Goal: Task Accomplishment & Management: Complete application form

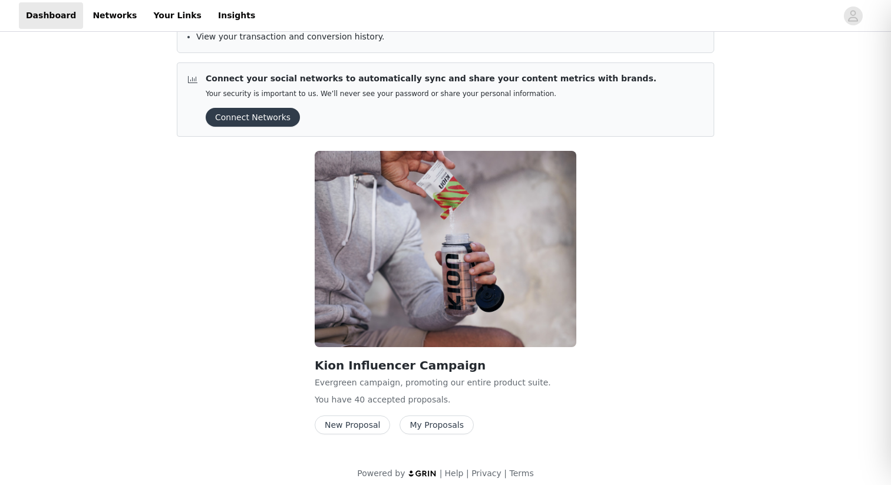
scroll to position [119, 0]
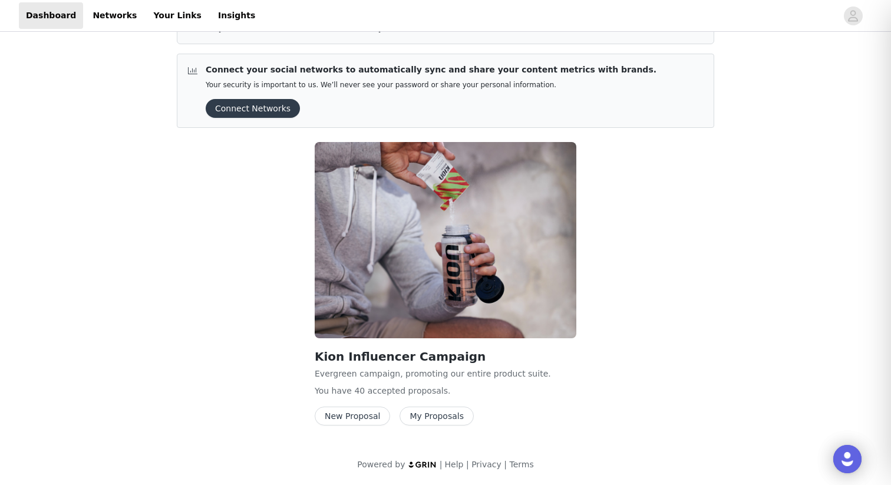
click at [347, 419] on button "New Proposal" at bounding box center [352, 415] width 75 height 19
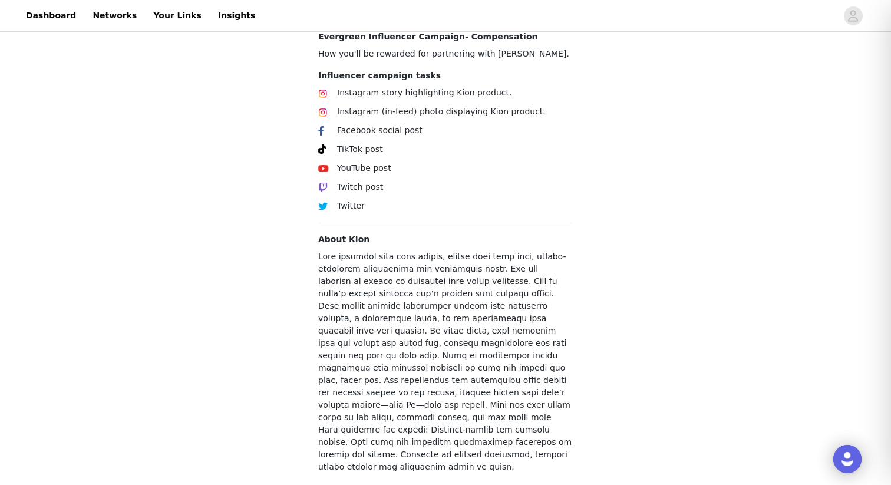
scroll to position [424, 0]
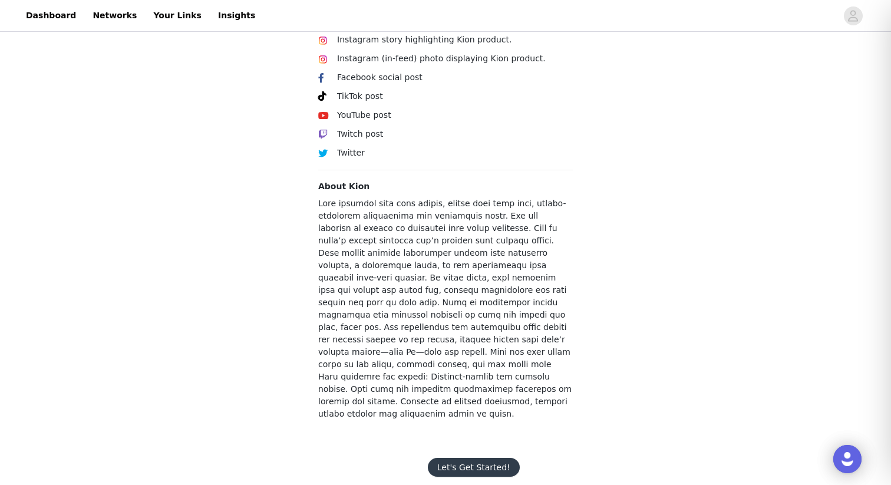
click at [478, 458] on button "Let's Get Started!" at bounding box center [474, 467] width 92 height 19
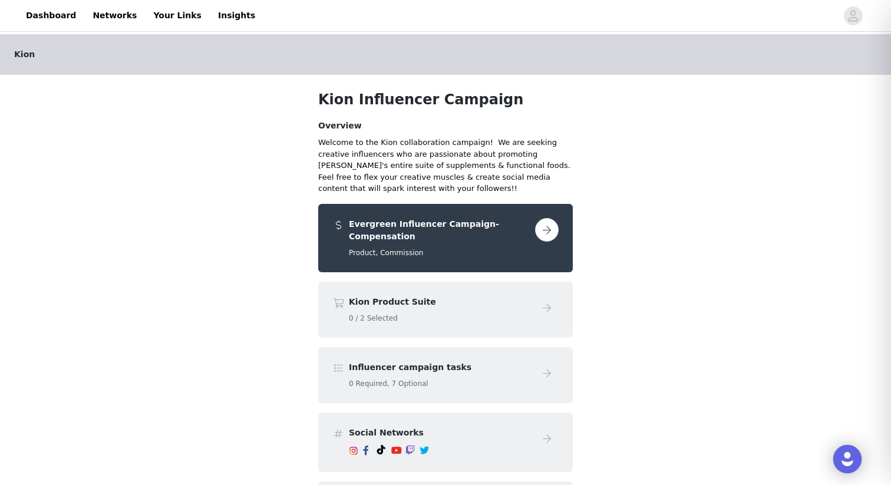
click at [547, 225] on button "button" at bounding box center [547, 230] width 24 height 24
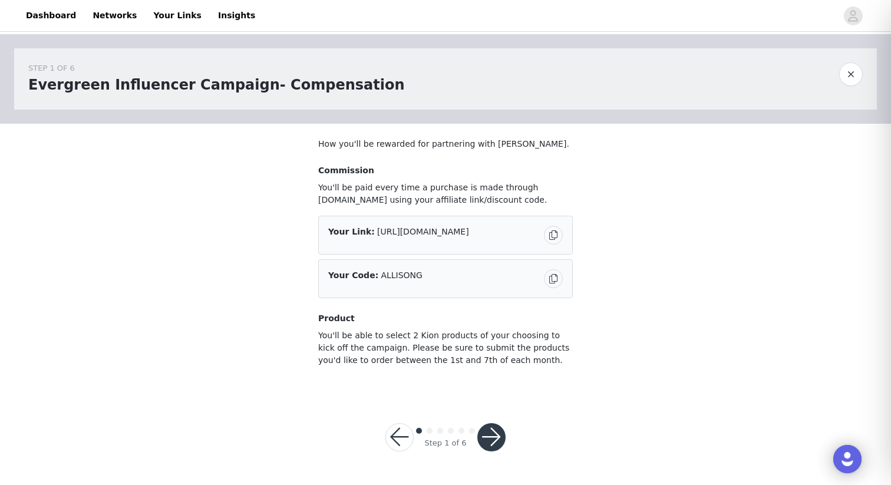
click at [490, 436] on button "button" at bounding box center [491, 437] width 28 height 28
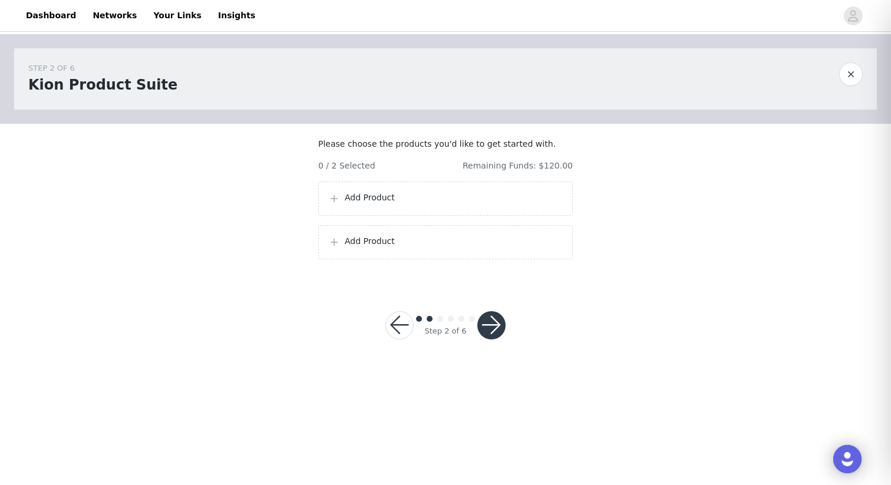
click at [447, 204] on p "Add Product" at bounding box center [454, 197] width 218 height 12
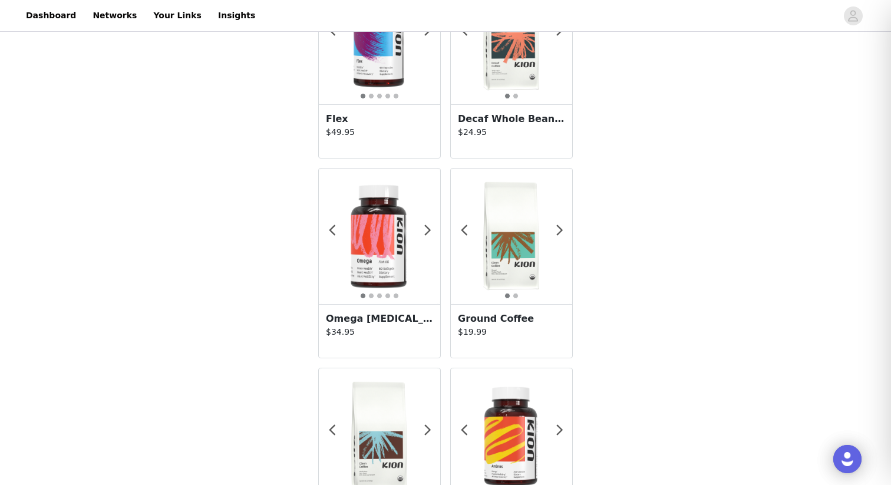
scroll to position [309, 0]
click at [495, 333] on p "$19.99" at bounding box center [511, 331] width 107 height 12
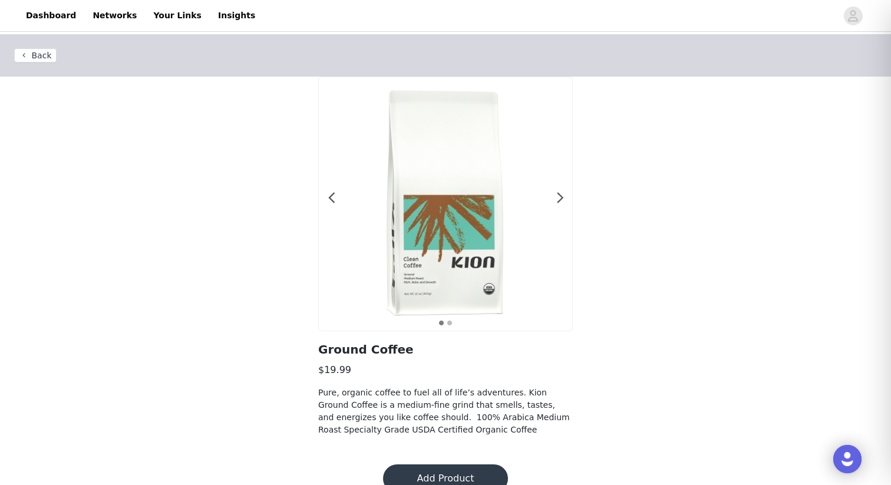
scroll to position [22, 0]
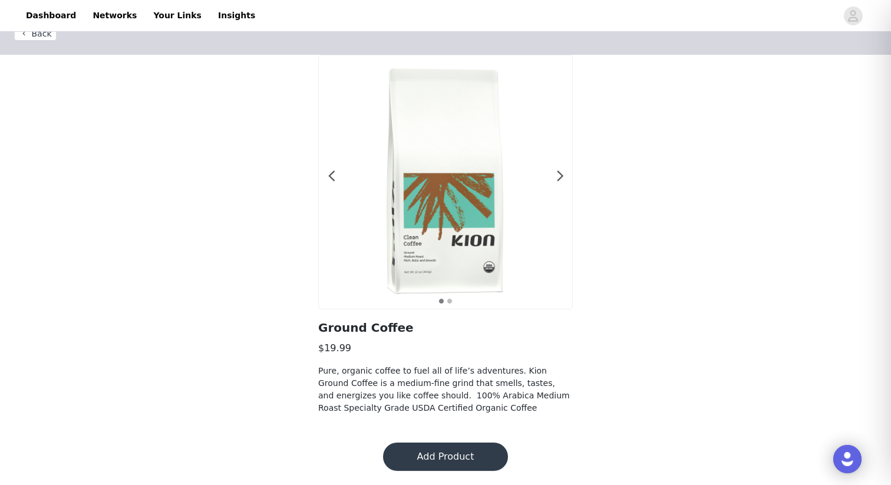
click at [436, 458] on button "Add Product" at bounding box center [445, 456] width 125 height 28
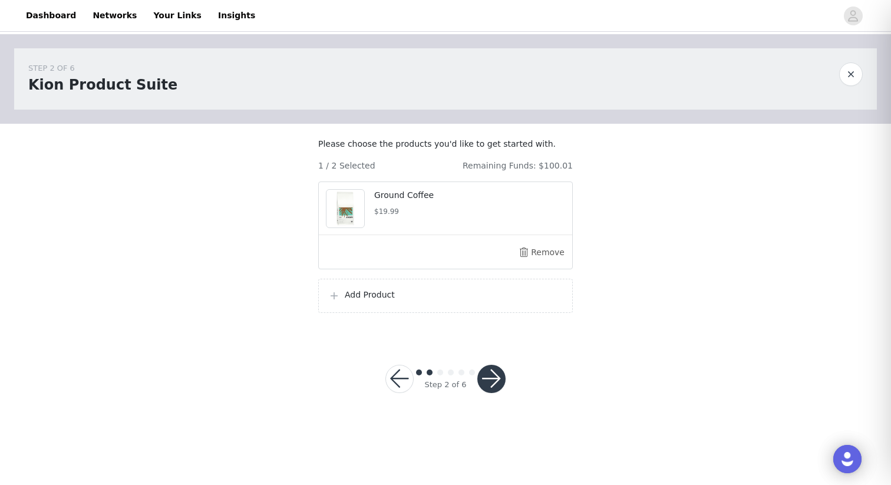
click at [381, 301] on p "Add Product" at bounding box center [454, 295] width 218 height 12
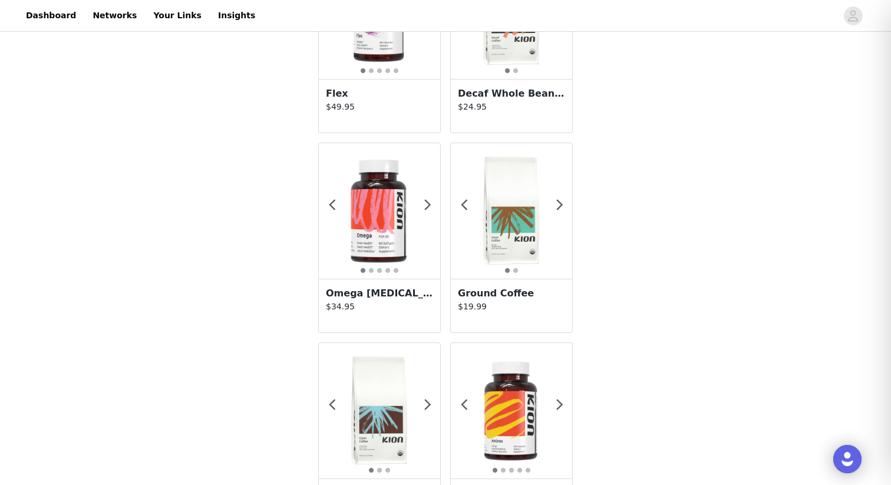
scroll to position [337, 0]
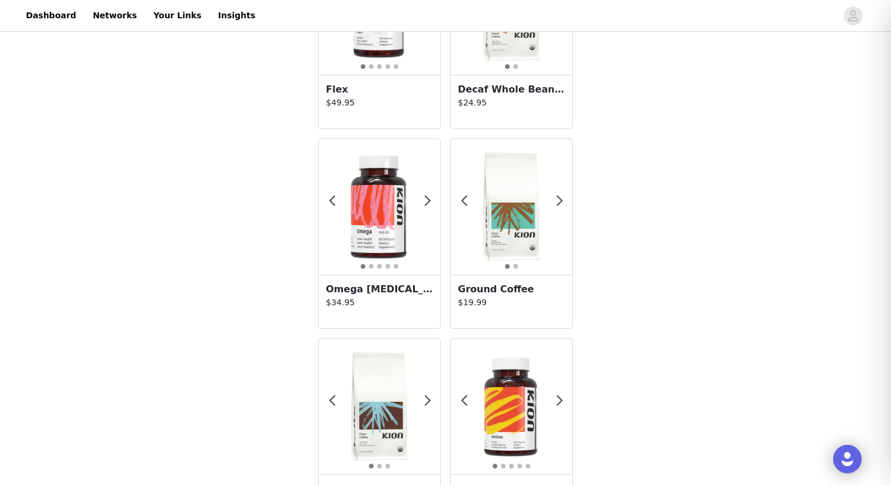
click at [514, 288] on h3 "Ground Coffee" at bounding box center [511, 289] width 107 height 14
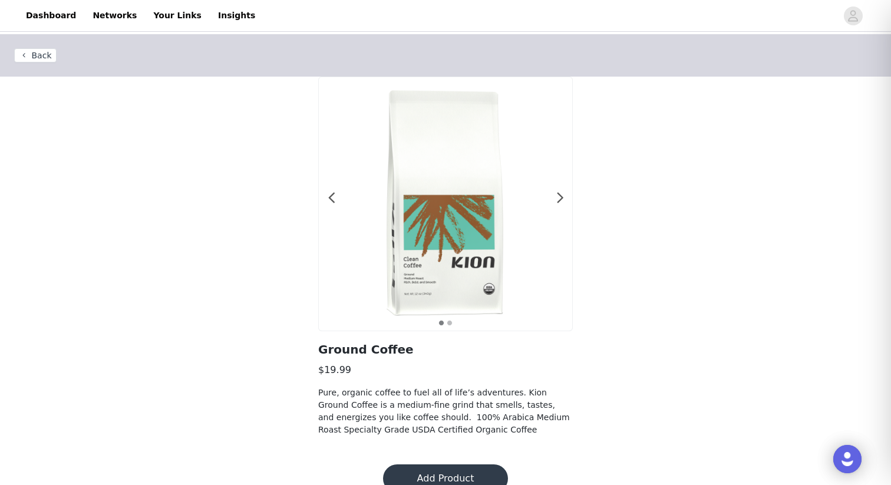
scroll to position [22, 0]
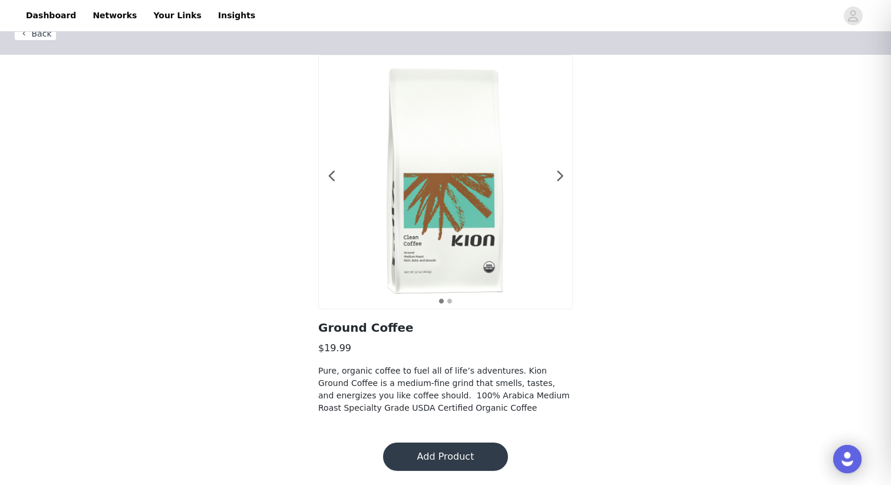
click at [451, 439] on footer "Add Product" at bounding box center [445, 456] width 153 height 57
click at [451, 448] on button "Add Product" at bounding box center [445, 456] width 125 height 28
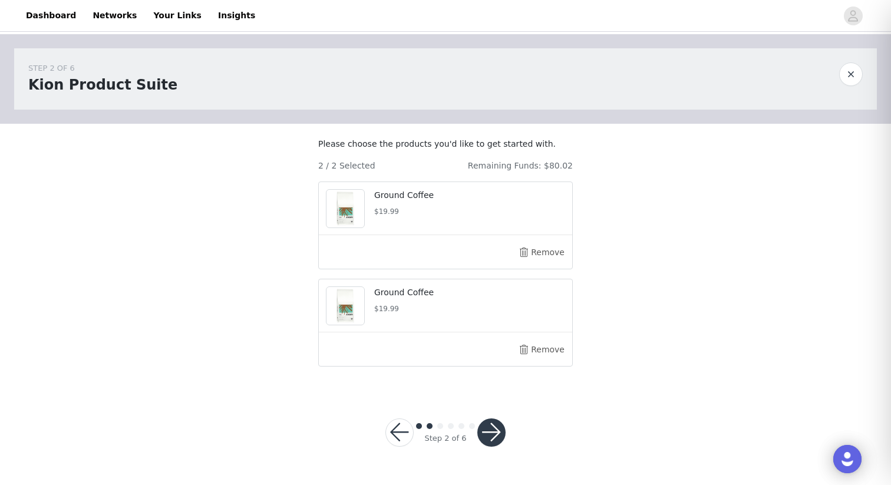
click at [490, 441] on button "button" at bounding box center [491, 432] width 28 height 28
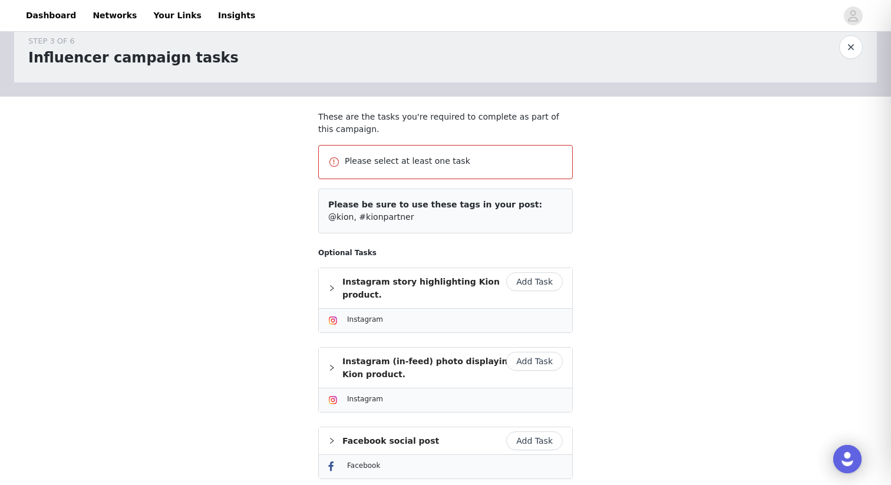
scroll to position [31, 0]
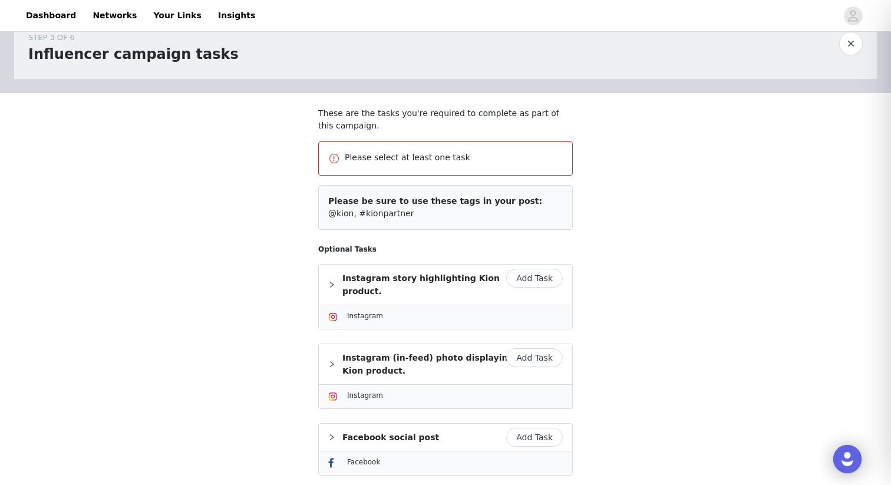
click at [531, 277] on button "Add Task" at bounding box center [534, 278] width 57 height 19
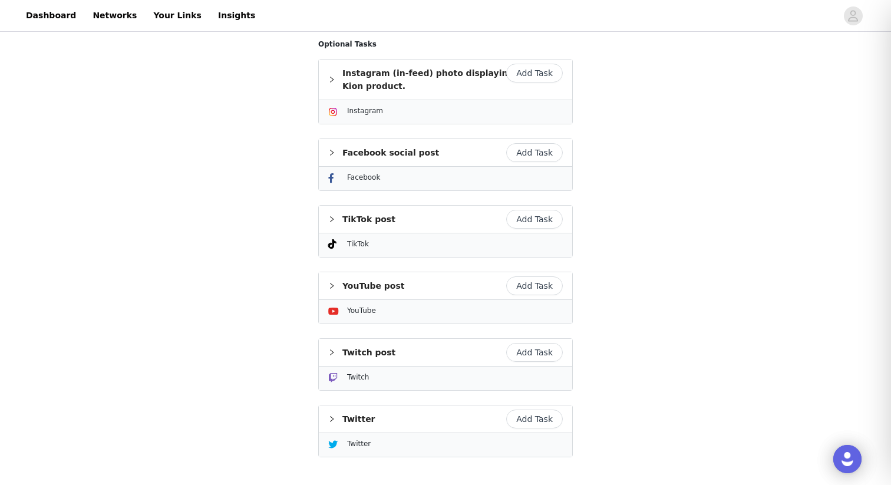
scroll to position [405, 0]
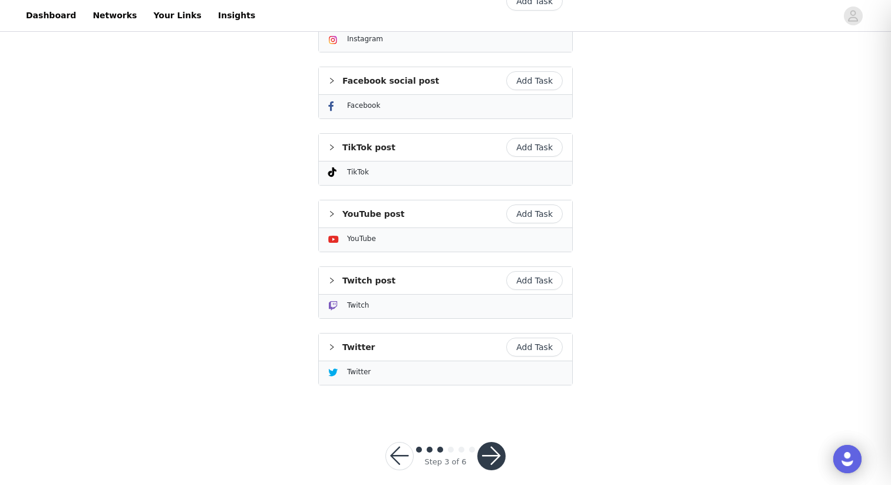
click at [496, 442] on button "button" at bounding box center [491, 456] width 28 height 28
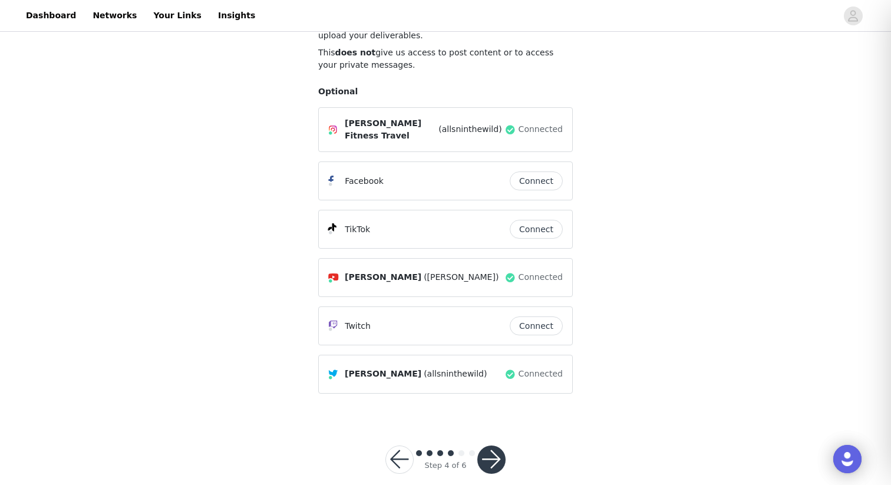
scroll to position [150, 0]
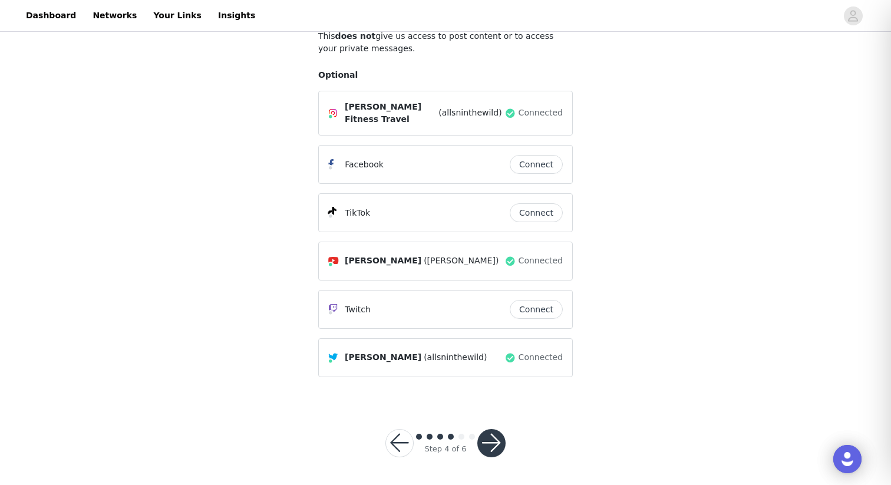
click at [488, 435] on button "button" at bounding box center [491, 443] width 28 height 28
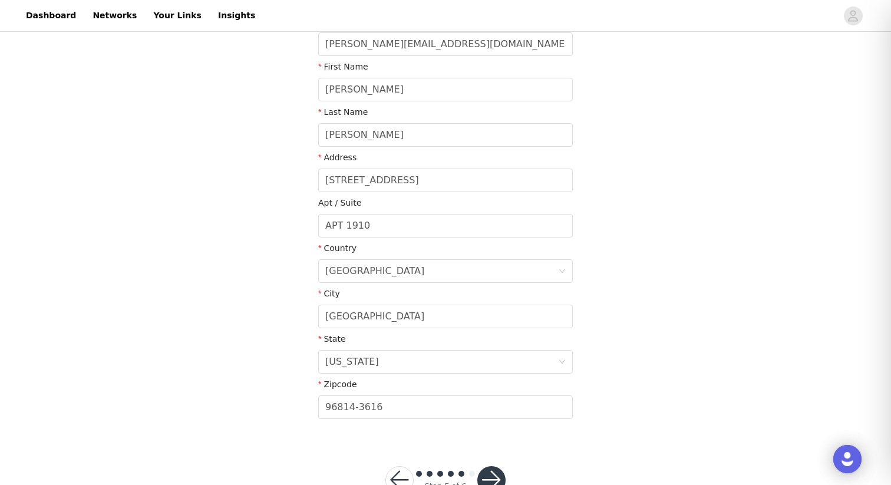
scroll to position [242, 0]
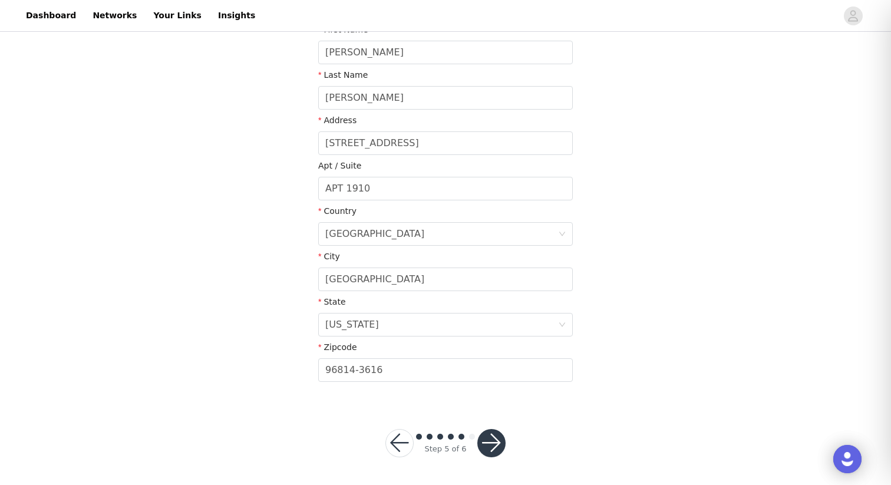
click at [492, 438] on button "button" at bounding box center [491, 443] width 28 height 28
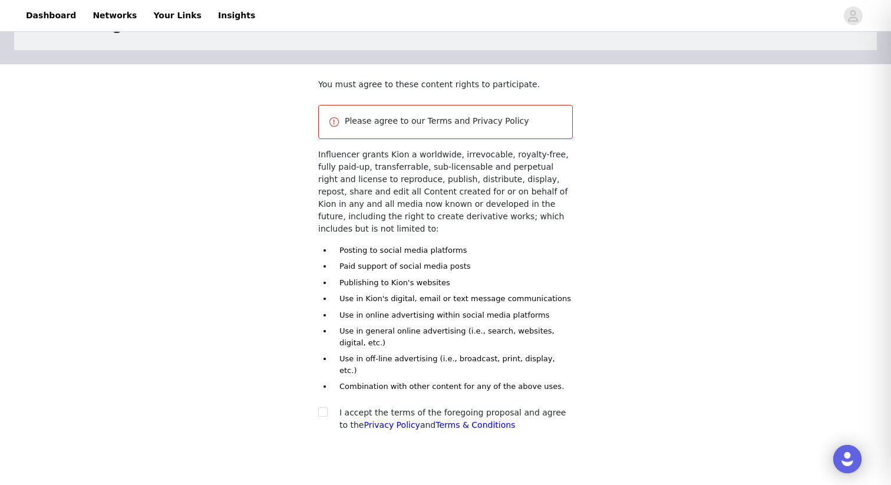
scroll to position [100, 0]
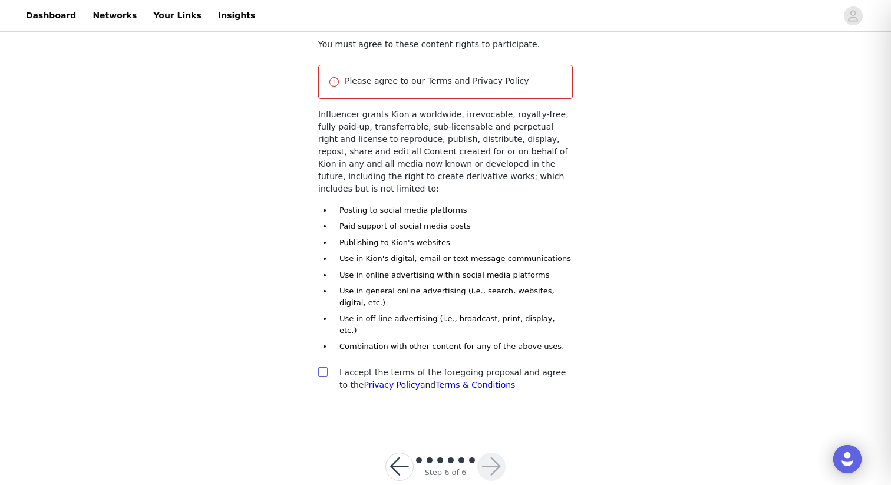
click at [326, 367] on span at bounding box center [322, 371] width 9 height 9
click at [326, 367] on input "checkbox" at bounding box center [322, 371] width 8 height 8
checkbox input "true"
click at [498, 452] on button "button" at bounding box center [491, 466] width 28 height 28
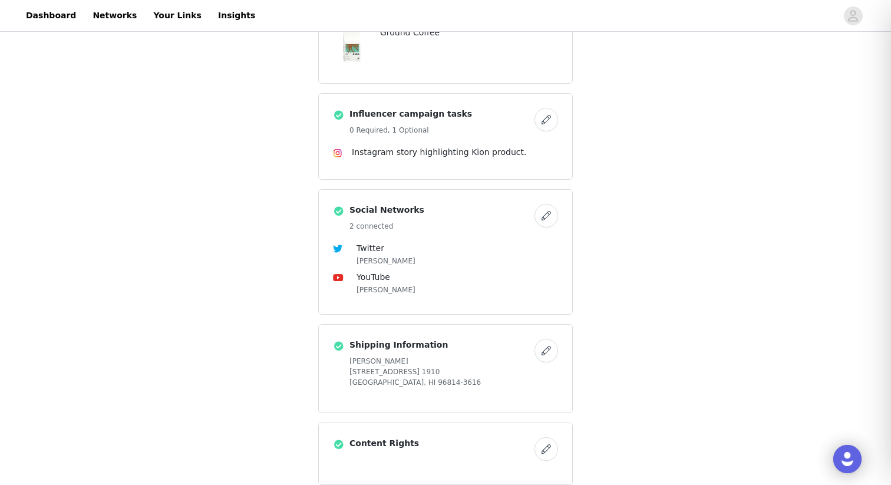
scroll to position [461, 0]
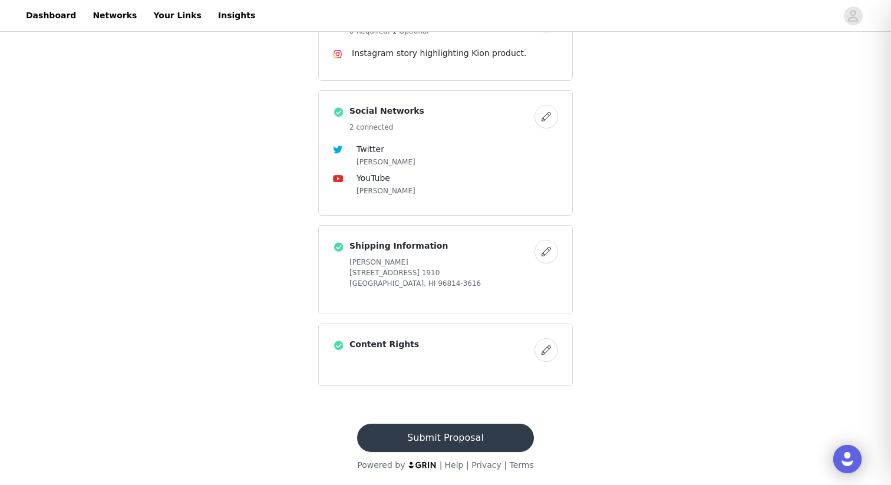
click at [428, 443] on button "Submit Proposal" at bounding box center [445, 437] width 176 height 28
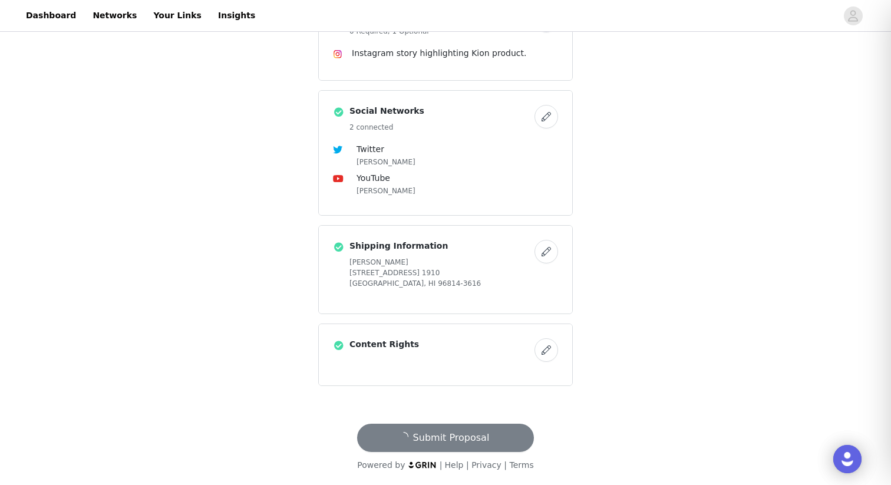
scroll to position [0, 0]
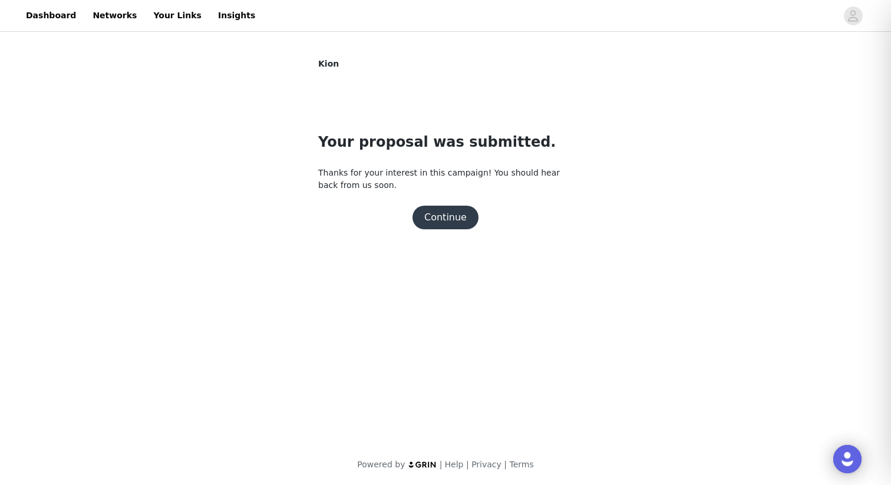
click at [450, 221] on button "Continue" at bounding box center [445, 218] width 66 height 24
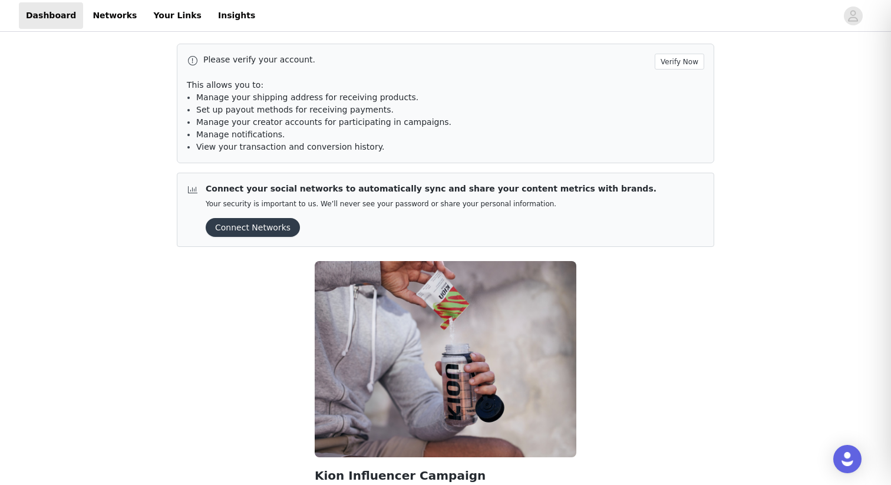
scroll to position [119, 0]
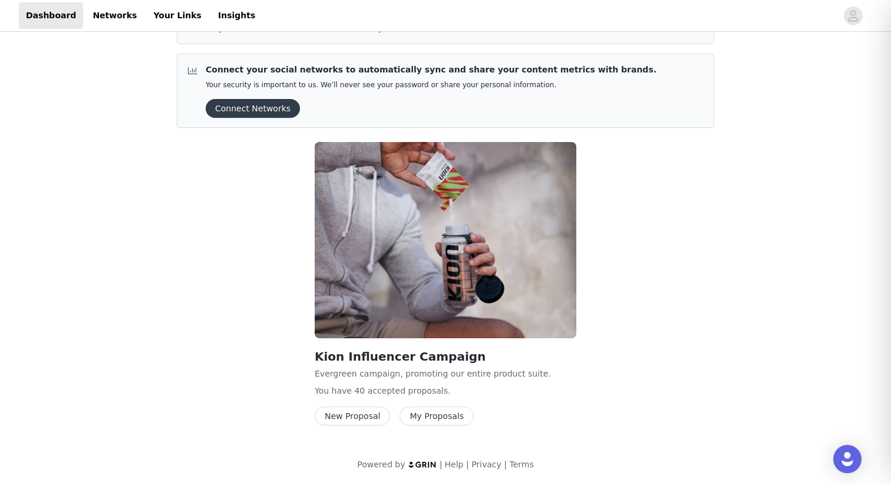
click at [343, 413] on button "New Proposal" at bounding box center [352, 415] width 75 height 19
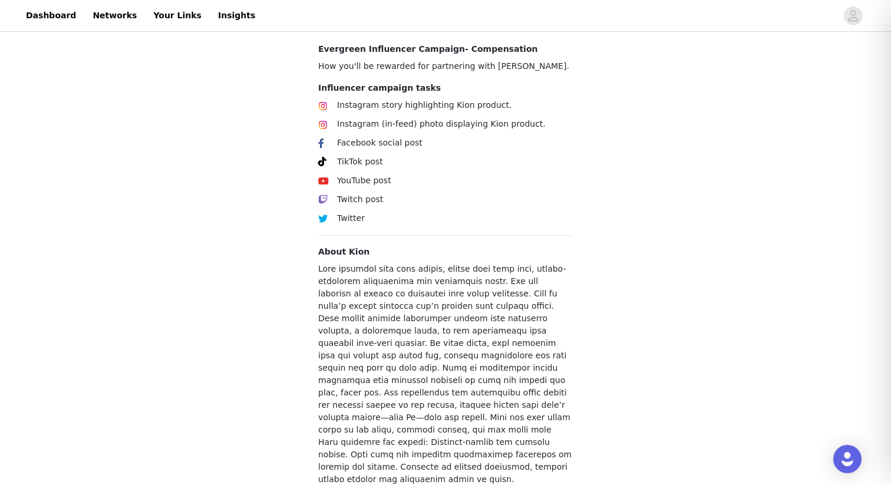
scroll to position [424, 0]
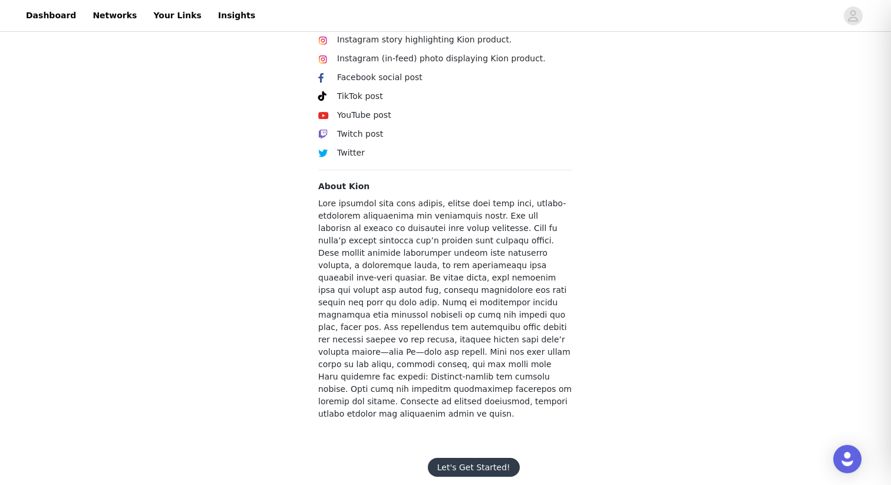
click at [469, 458] on button "Let's Get Started!" at bounding box center [474, 467] width 92 height 19
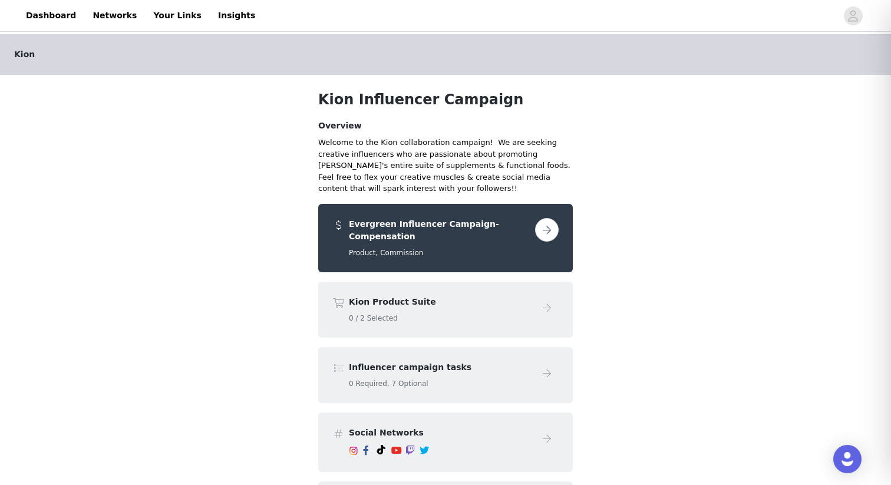
click at [550, 237] on button "button" at bounding box center [547, 230] width 24 height 24
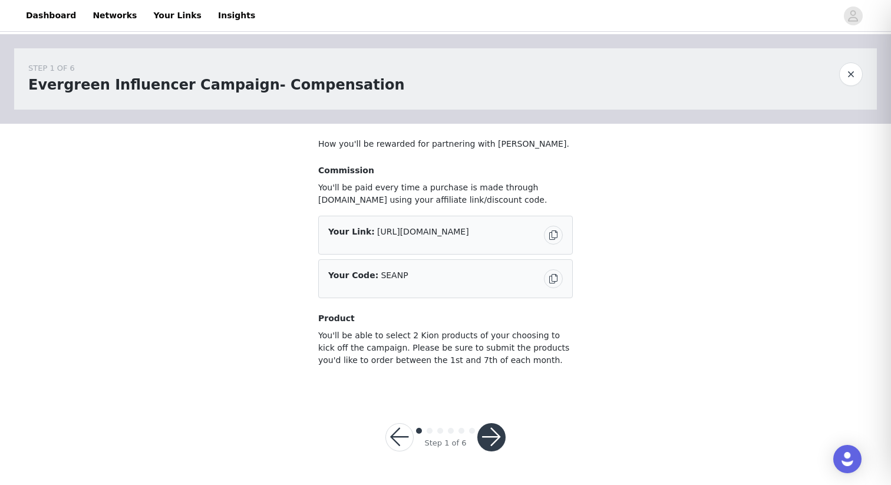
click at [491, 441] on button "button" at bounding box center [491, 437] width 28 height 28
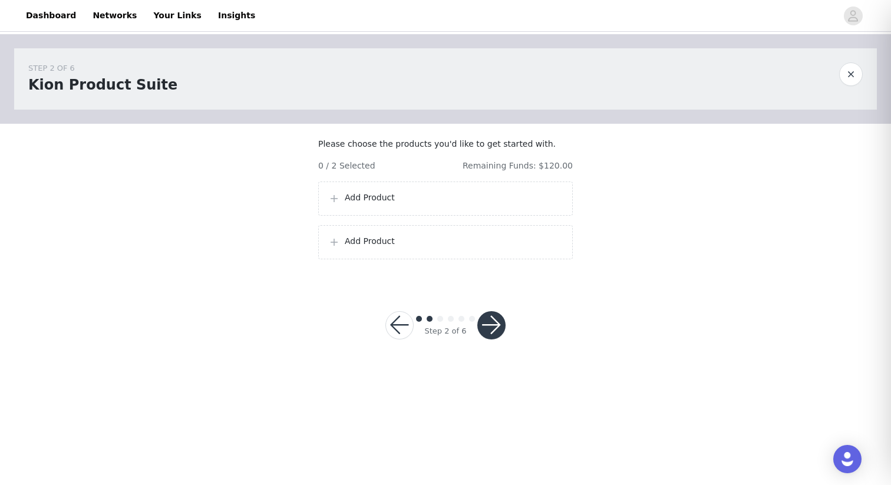
click at [407, 204] on p "Add Product" at bounding box center [454, 197] width 218 height 12
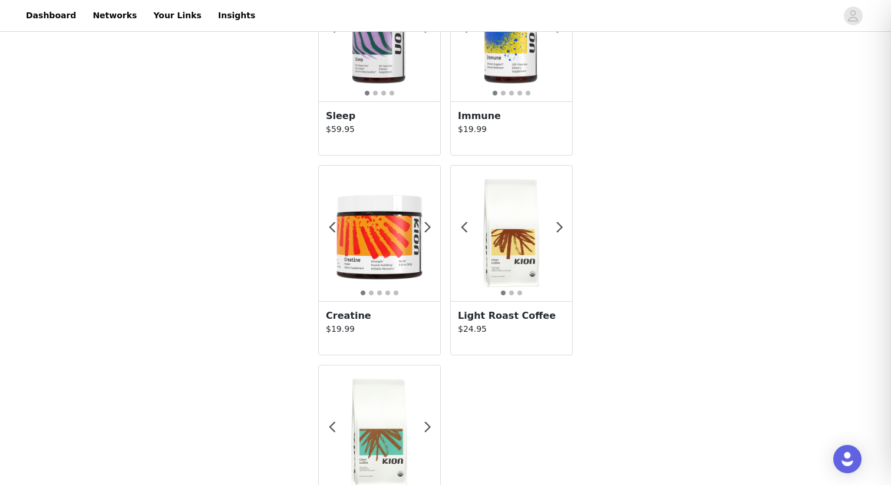
scroll to position [1122, 0]
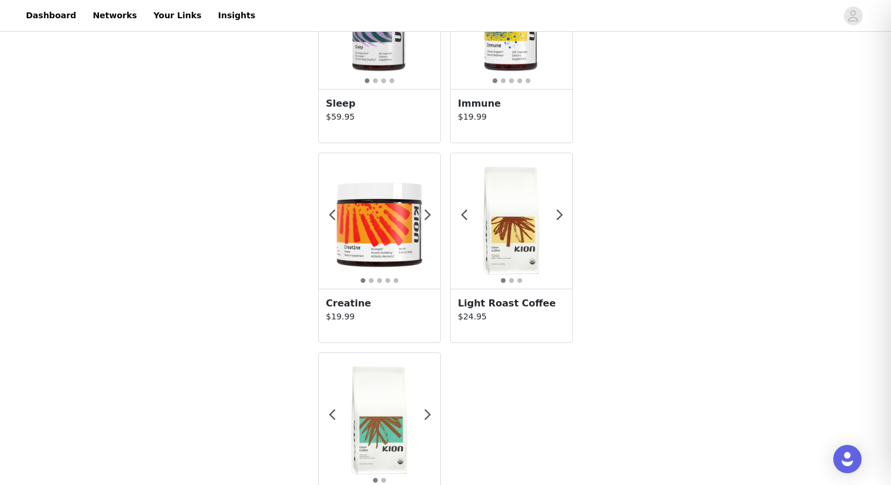
click at [338, 300] on h3 "Creatine" at bounding box center [379, 303] width 107 height 14
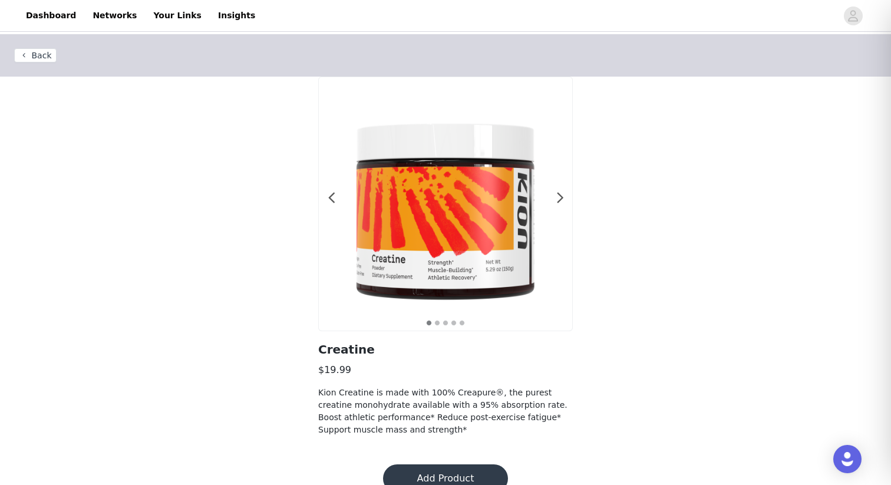
scroll to position [22, 0]
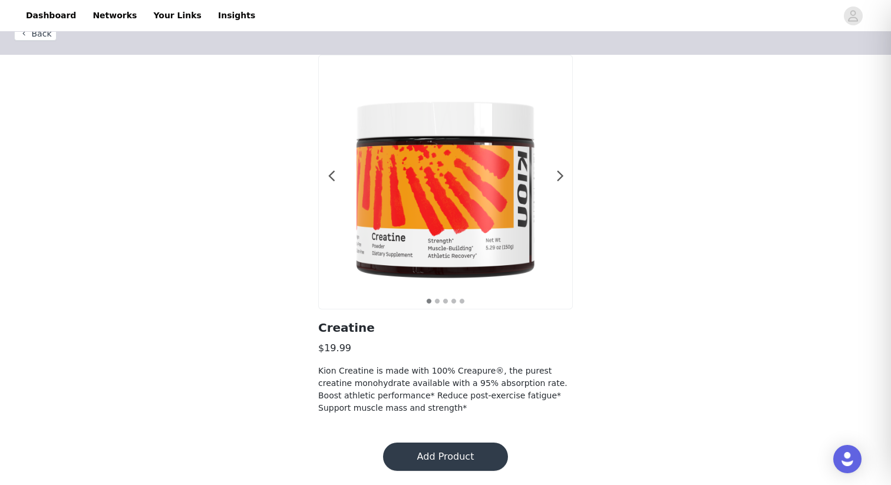
click at [433, 458] on button "Add Product" at bounding box center [445, 456] width 125 height 28
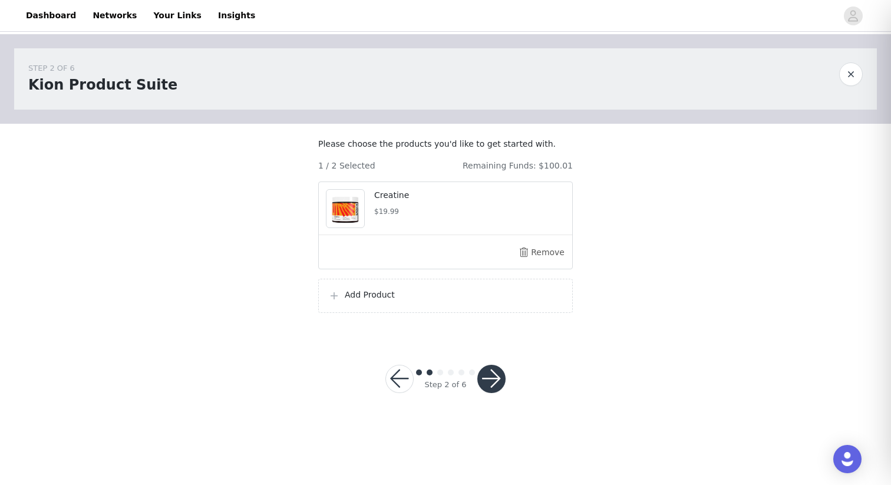
click at [416, 303] on div "Add Product" at bounding box center [445, 296] width 234 height 14
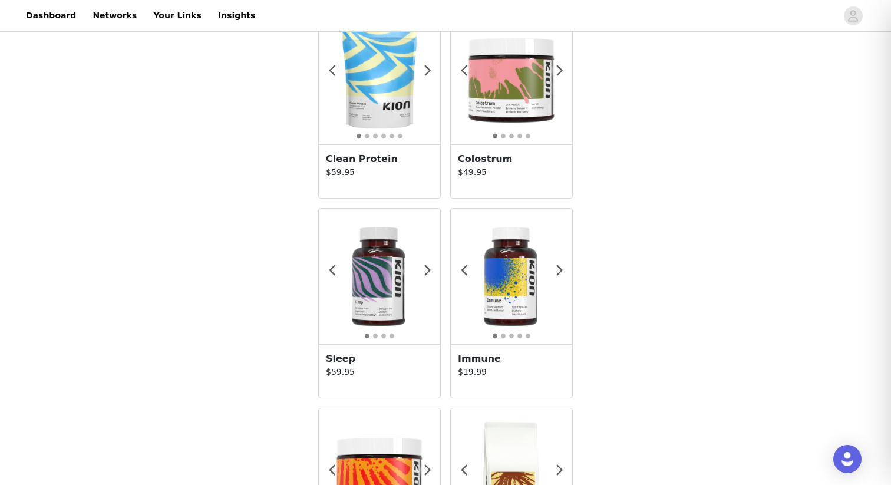
scroll to position [879, 0]
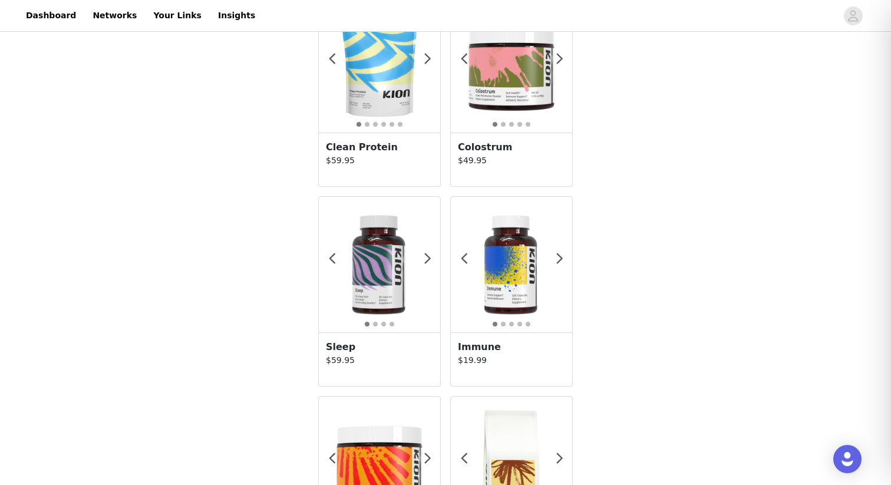
click at [354, 357] on p "$59.95" at bounding box center [379, 360] width 107 height 12
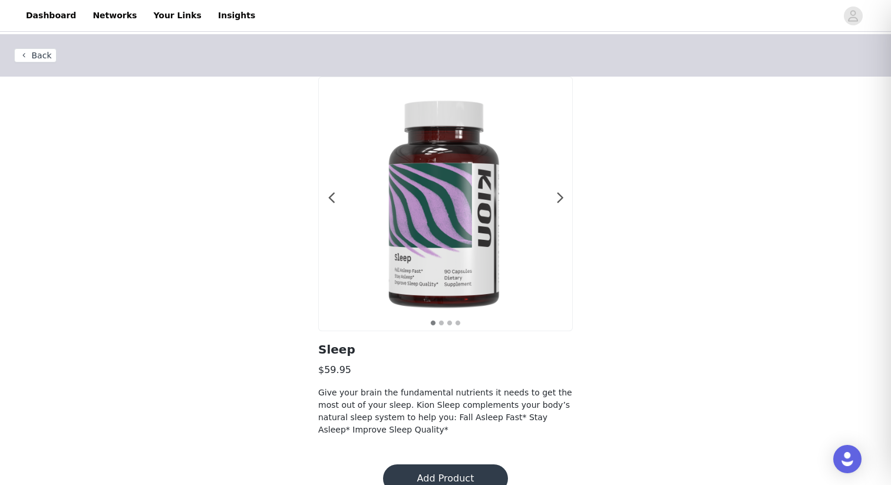
scroll to position [22, 0]
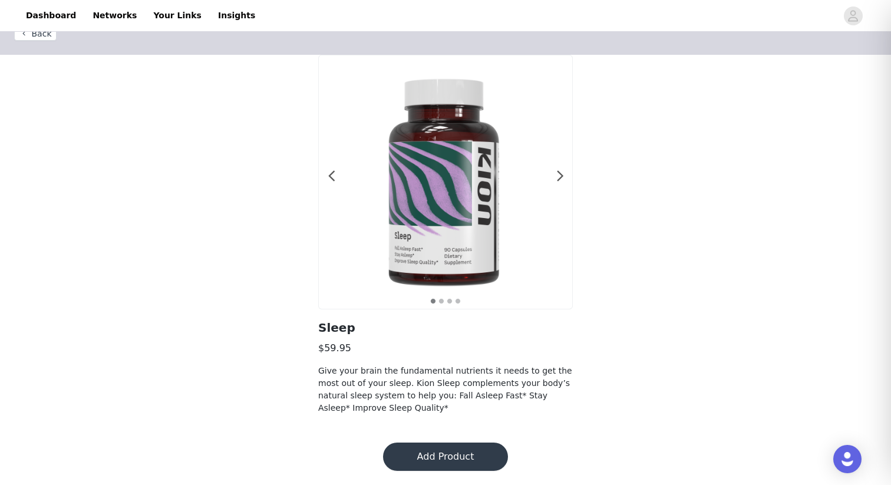
click at [449, 462] on button "Add Product" at bounding box center [445, 456] width 125 height 28
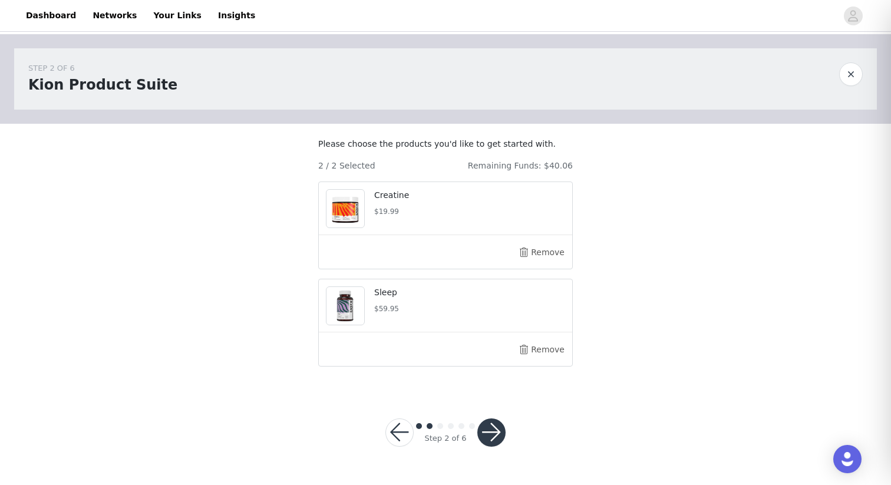
click at [495, 443] on button "button" at bounding box center [491, 432] width 28 height 28
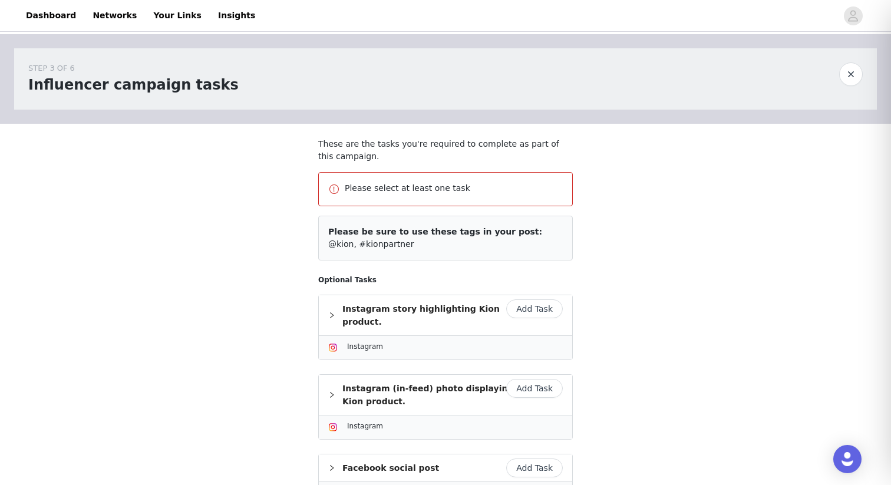
click at [534, 306] on button "Add Task" at bounding box center [534, 308] width 57 height 19
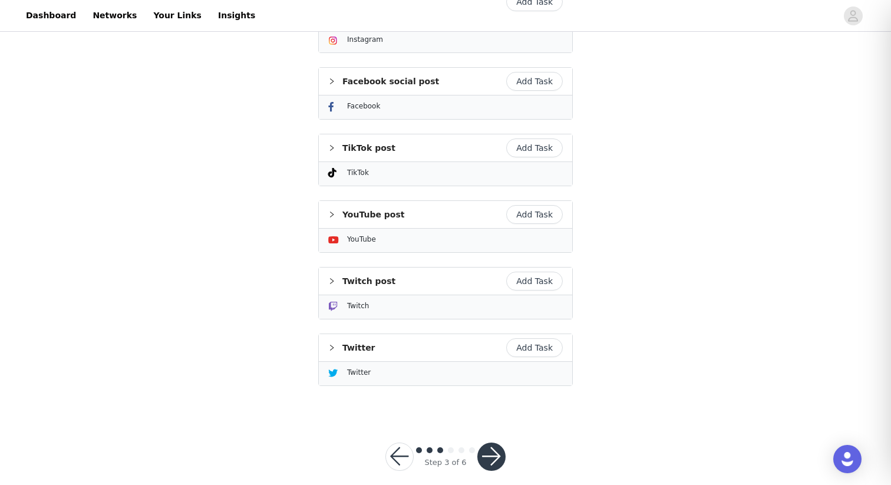
scroll to position [405, 0]
click at [490, 442] on button "button" at bounding box center [491, 456] width 28 height 28
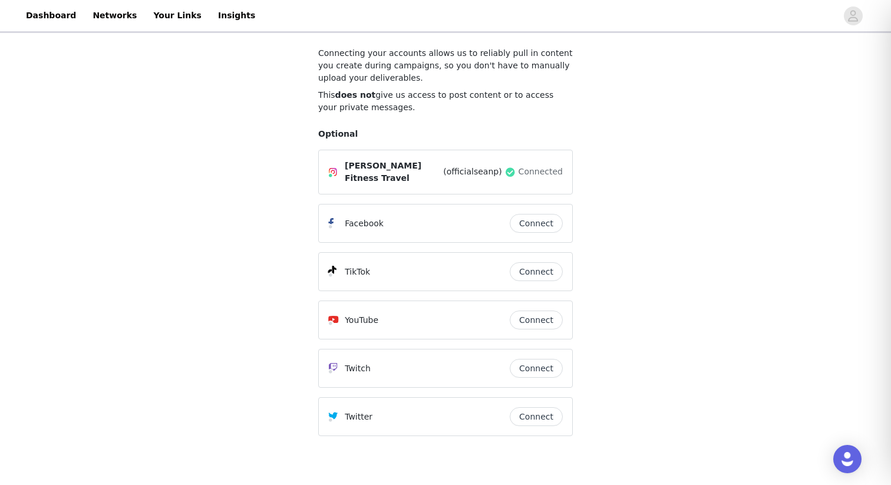
scroll to position [150, 0]
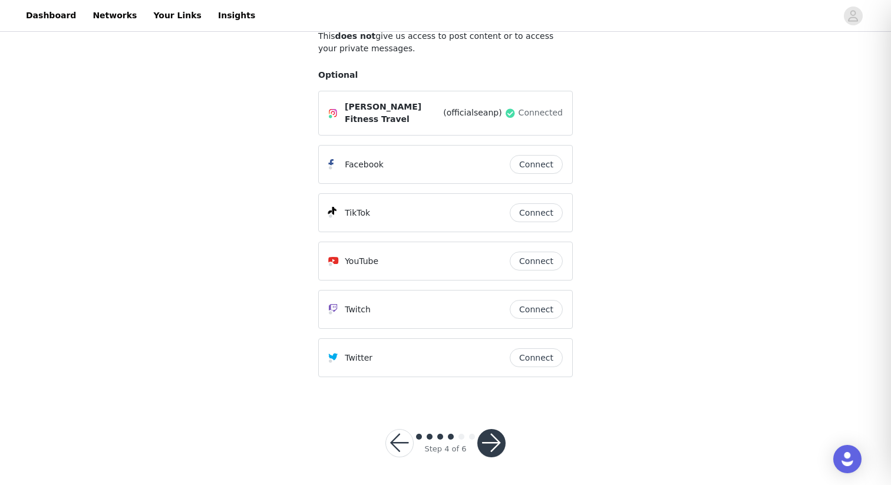
click at [493, 442] on button "button" at bounding box center [491, 443] width 28 height 28
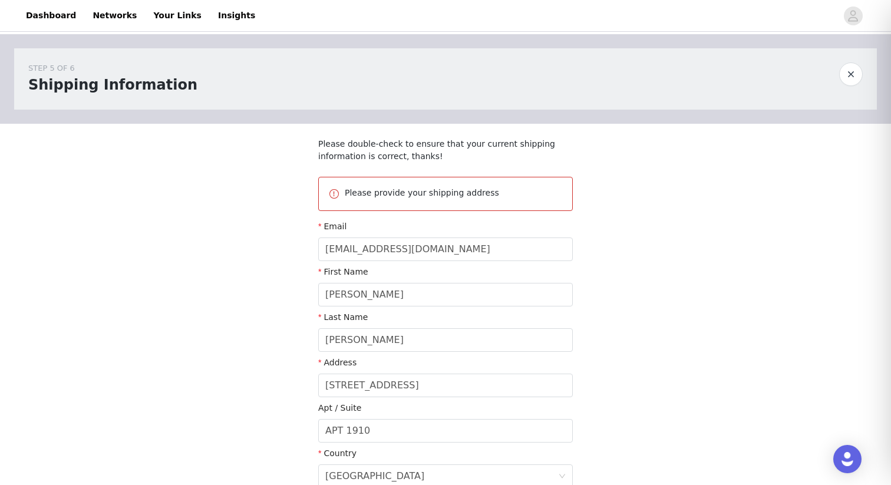
scroll to position [242, 0]
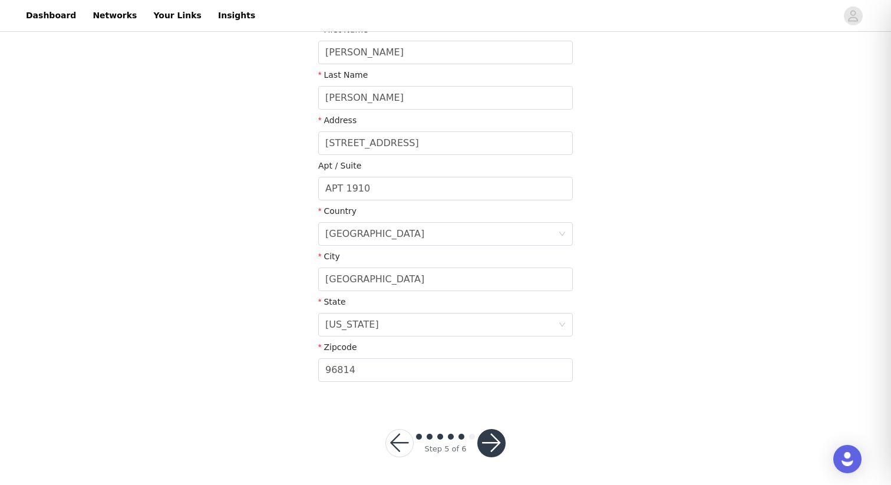
click at [495, 436] on button "button" at bounding box center [491, 443] width 28 height 28
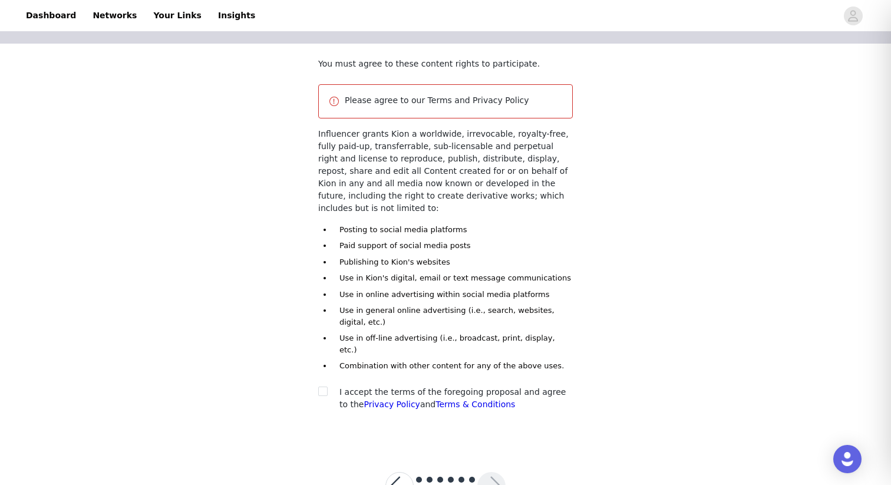
scroll to position [100, 0]
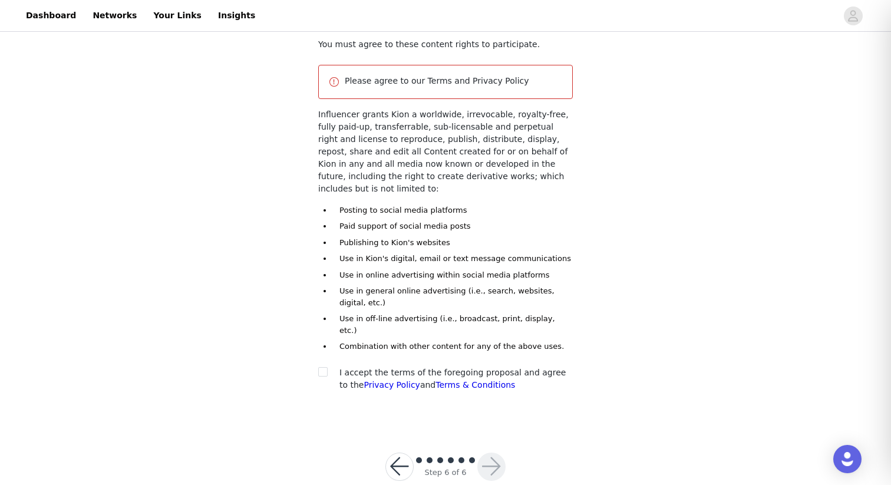
click at [327, 366] on div at bounding box center [326, 372] width 16 height 12
click at [324, 367] on input "checkbox" at bounding box center [322, 371] width 8 height 8
checkbox input "true"
click at [486, 452] on button "button" at bounding box center [491, 466] width 28 height 28
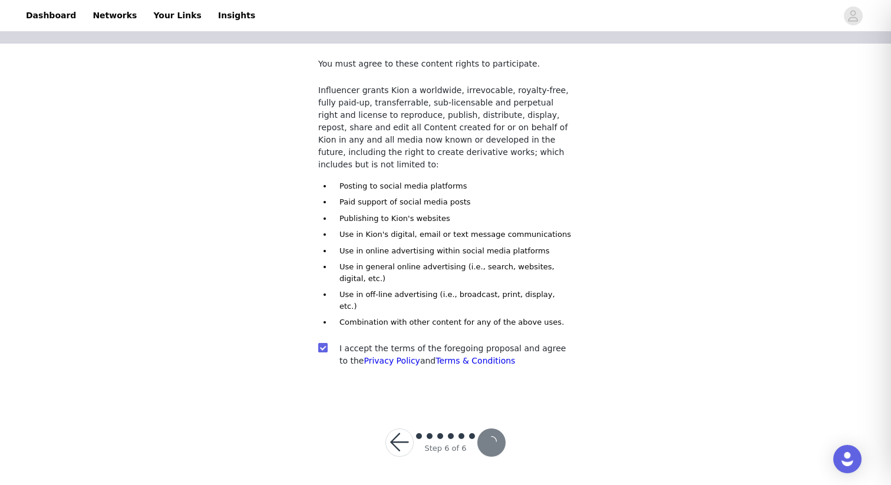
scroll to position [56, 0]
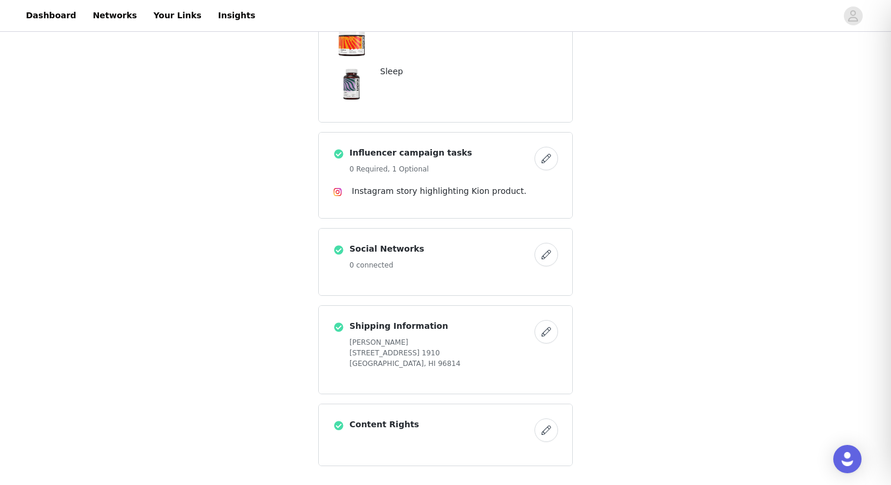
scroll to position [403, 0]
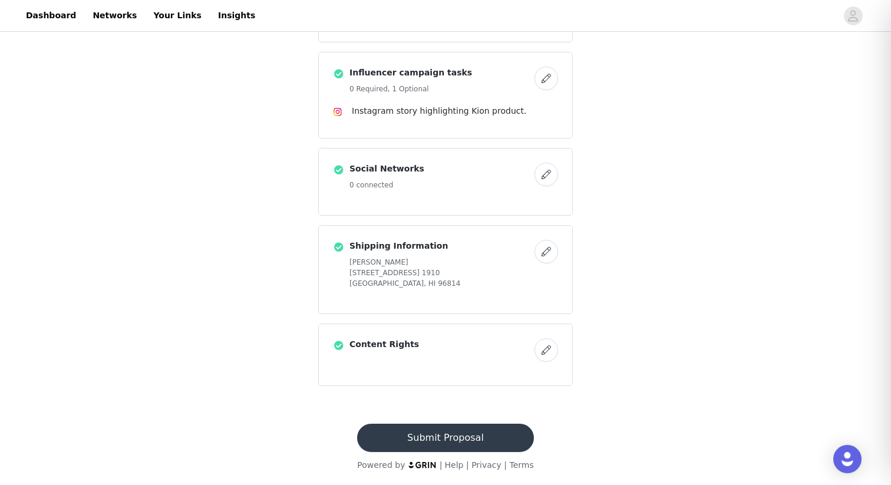
click at [433, 433] on button "Submit Proposal" at bounding box center [445, 437] width 176 height 28
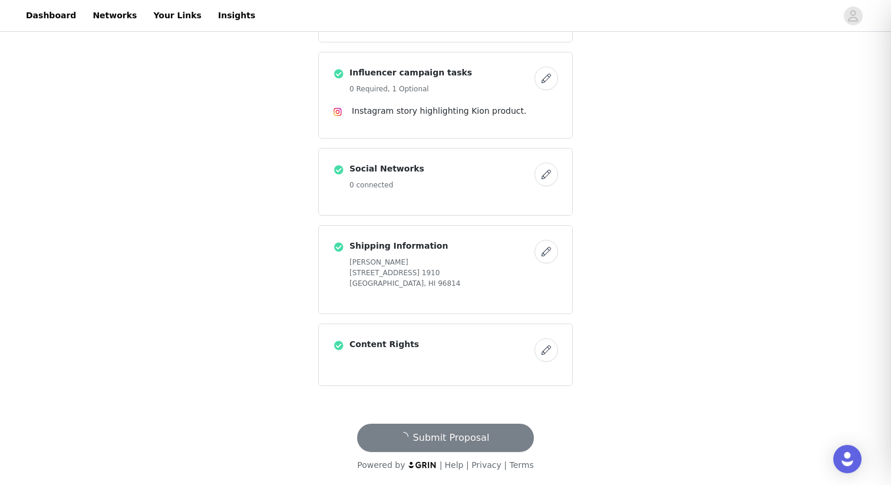
scroll to position [0, 0]
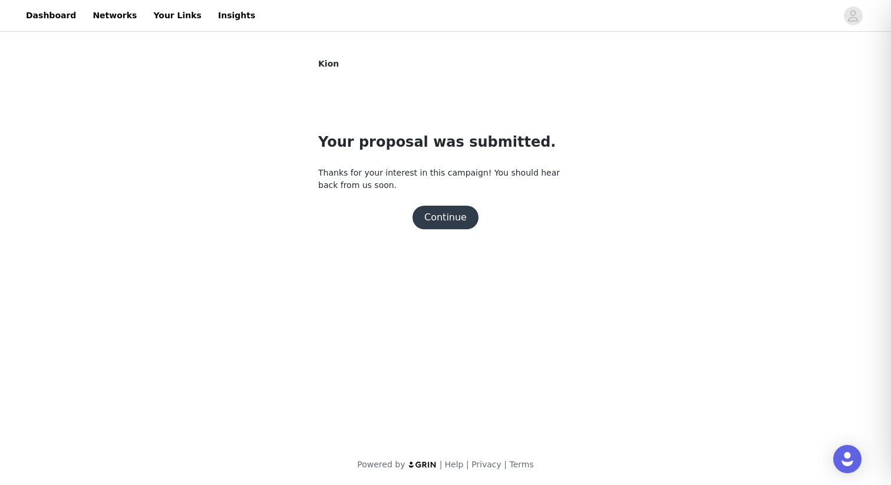
click at [432, 220] on button "Continue" at bounding box center [445, 218] width 66 height 24
